Goal: Use online tool/utility: Utilize a website feature to perform a specific function

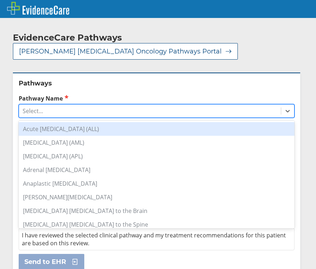
click at [68, 112] on div "Select..." at bounding box center [150, 111] width 262 height 12
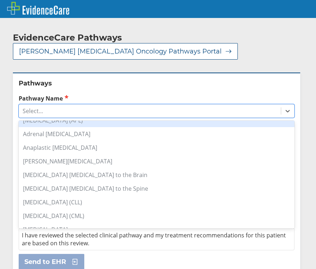
scroll to position [72, 0]
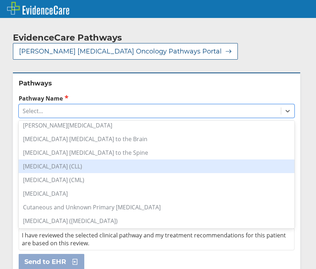
click at [93, 167] on div "[MEDICAL_DATA] (CLL)" at bounding box center [157, 166] width 276 height 14
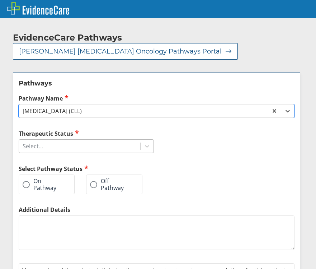
click at [86, 140] on div "Select..." at bounding box center [79, 146] width 121 height 12
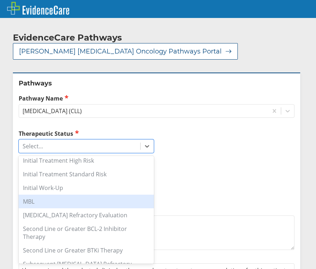
scroll to position [94, 0]
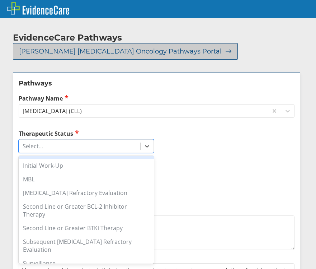
click at [116, 50] on span "[PERSON_NAME] [MEDICAL_DATA] Oncology Pathways Portal" at bounding box center [120, 51] width 203 height 9
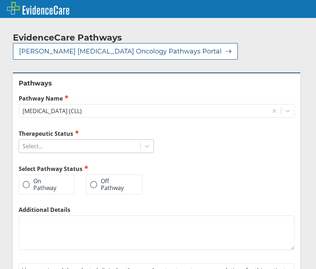
click at [79, 145] on div "Select..." at bounding box center [79, 146] width 121 height 12
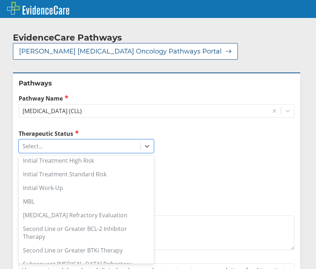
scroll to position [36, 0]
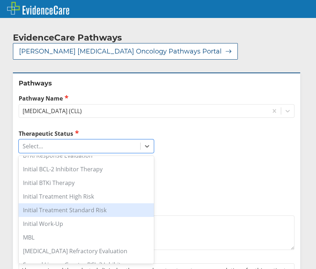
click at [81, 207] on div "Initial Treatment Standard Risk" at bounding box center [86, 210] width 135 height 14
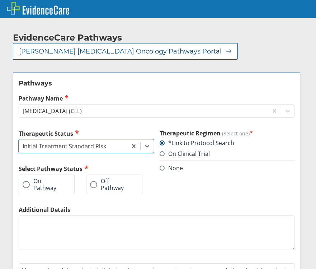
click at [52, 181] on label "On Pathway" at bounding box center [43, 184] width 41 height 13
click at [0, 0] on input "On Pathway" at bounding box center [0, 0] width 0 height 0
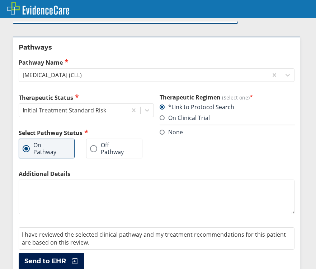
click at [62, 259] on span "Send to EHR" at bounding box center [45, 261] width 42 height 9
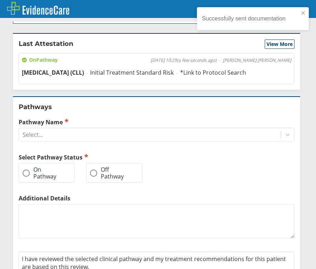
scroll to position [0, 0]
